Goal: Navigation & Orientation: Find specific page/section

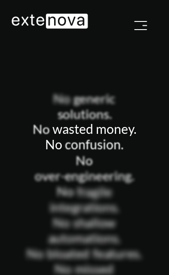
click at [151, 17] on div "Services ▼ ‣ Strategy ‣ App Design & Development ‣ iOS App Development ‣ Androi…" at bounding box center [84, 25] width 159 height 24
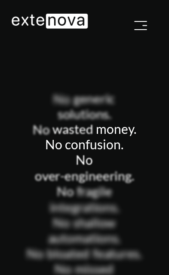
click at [150, 20] on button "button" at bounding box center [140, 25] width 21 height 17
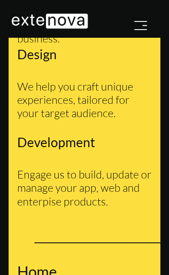
scroll to position [147, 0]
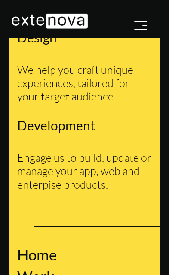
click at [46, 267] on link "Work" at bounding box center [35, 276] width 37 height 18
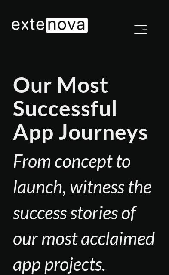
click at [144, 27] on img "button" at bounding box center [140, 29] width 13 height 9
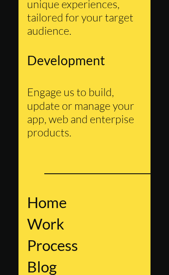
scroll to position [271, 0]
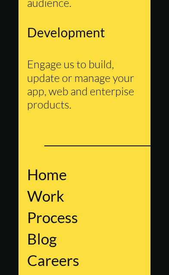
click at [30, 194] on link "Work" at bounding box center [45, 196] width 37 height 18
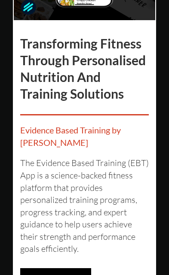
scroll to position [859, 0]
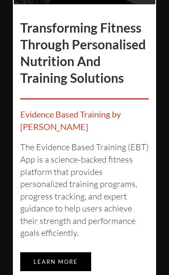
click at [80, 261] on link "Learn more" at bounding box center [55, 262] width 71 height 19
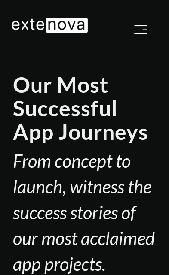
scroll to position [866, 0]
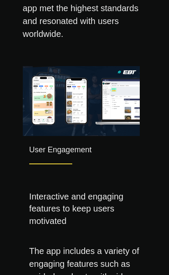
scroll to position [1676, 0]
